Goal: Find specific page/section: Find specific page/section

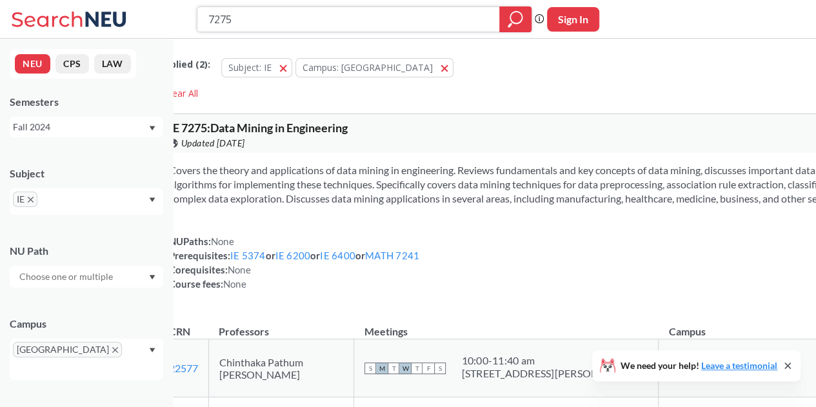
click at [307, 26] on input "7275" at bounding box center [348, 19] width 283 height 22
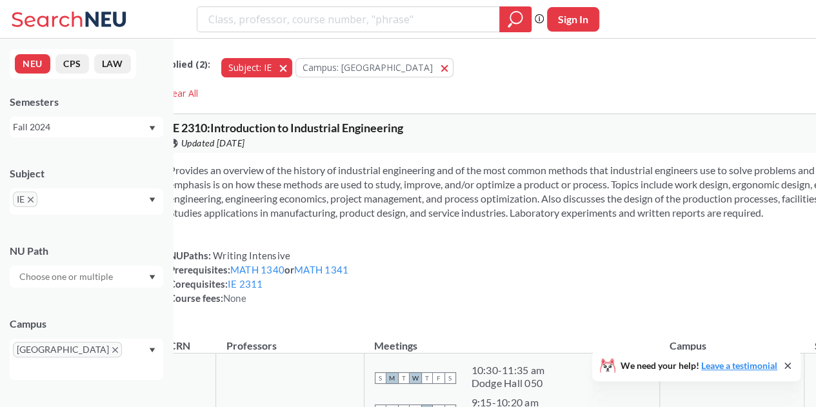
click at [292, 68] on button "Subject: IE IE" at bounding box center [256, 67] width 71 height 19
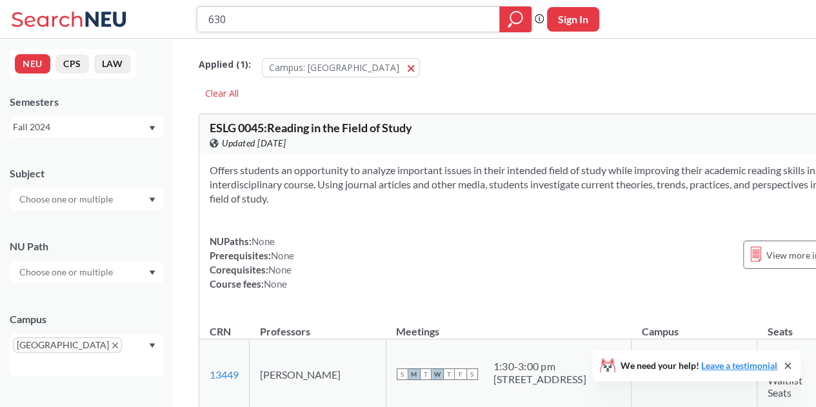
type input "6305"
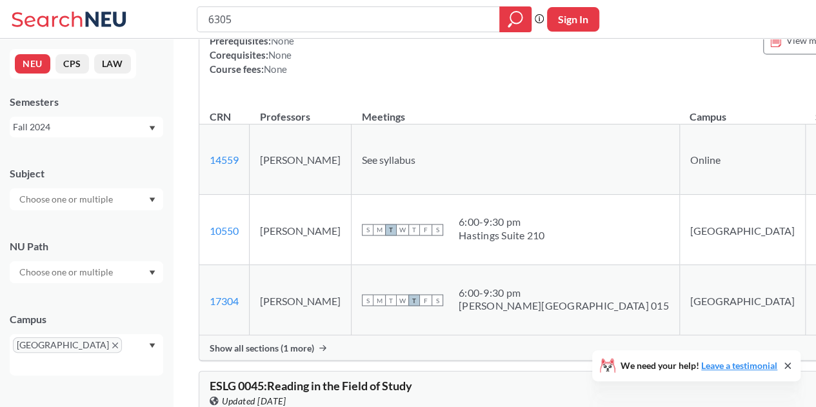
scroll to position [992, 0]
